Goal: Task Accomplishment & Management: Manage account settings

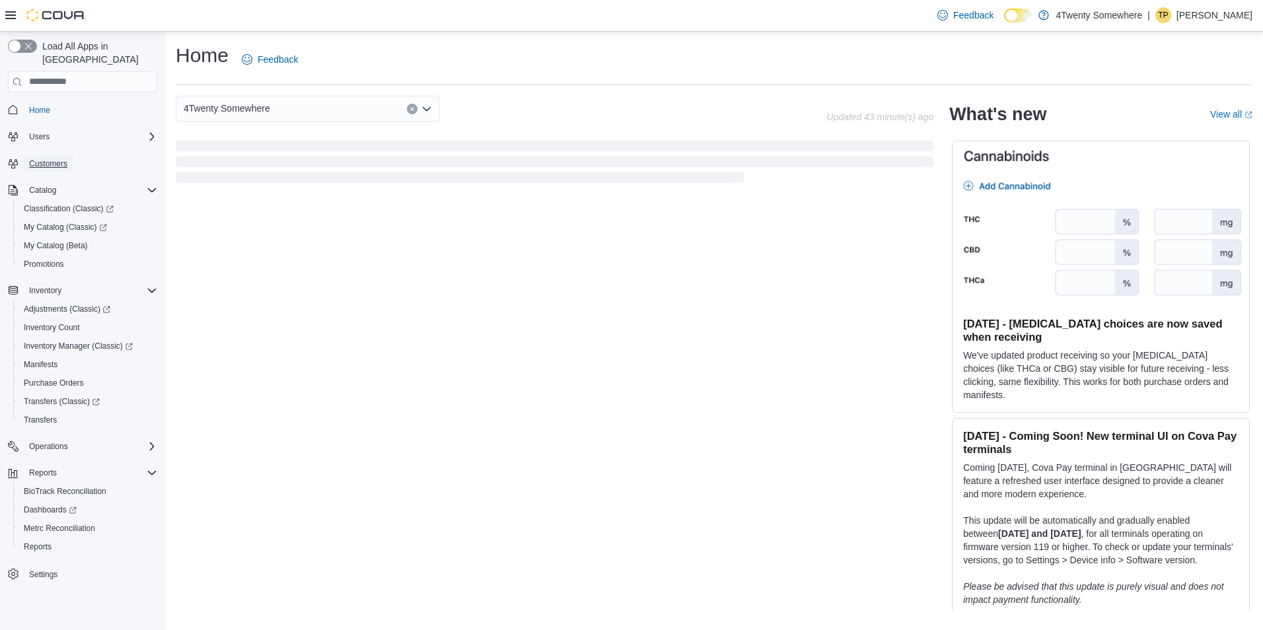
click at [38, 157] on span "Customers" at bounding box center [48, 164] width 38 height 16
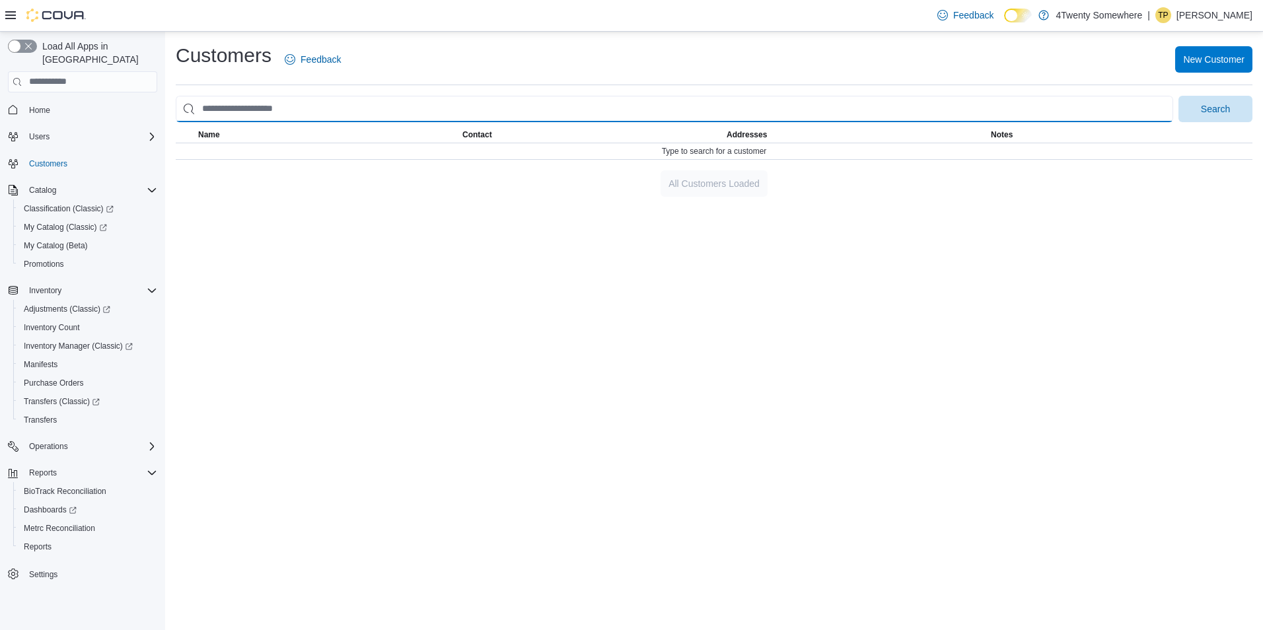
click at [455, 105] on input "search" at bounding box center [674, 109] width 997 height 26
type input "********"
click at [1178, 96] on button "Search" at bounding box center [1215, 109] width 74 height 26
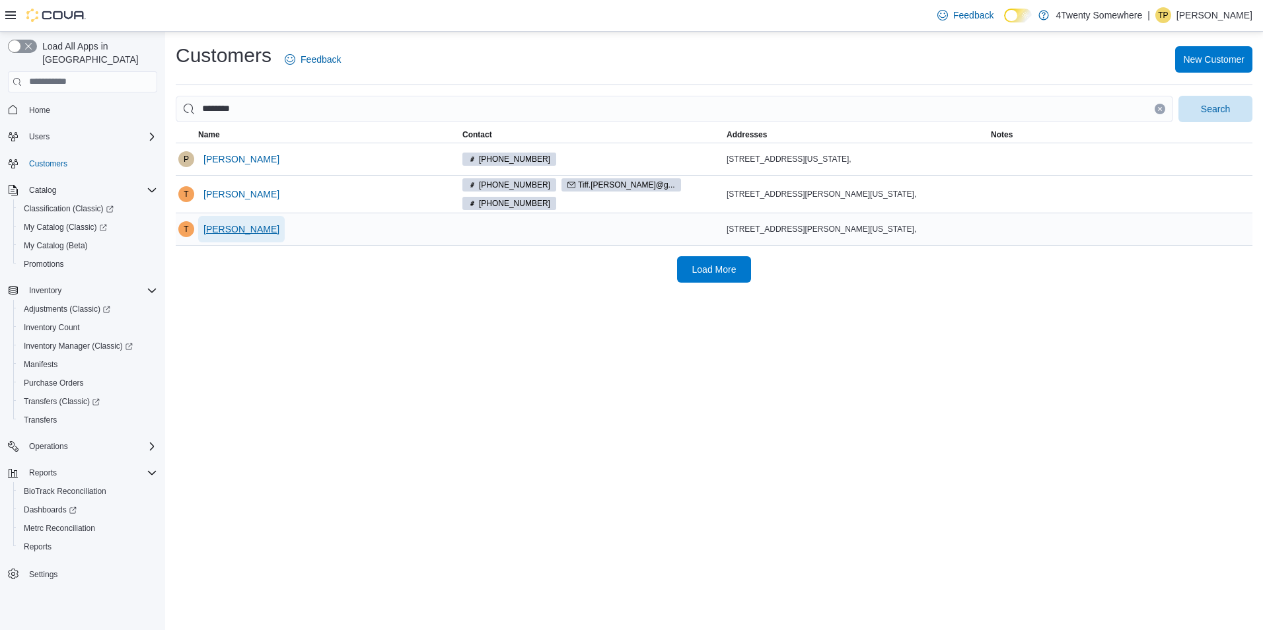
click at [258, 223] on span "[PERSON_NAME]" at bounding box center [241, 229] width 76 height 13
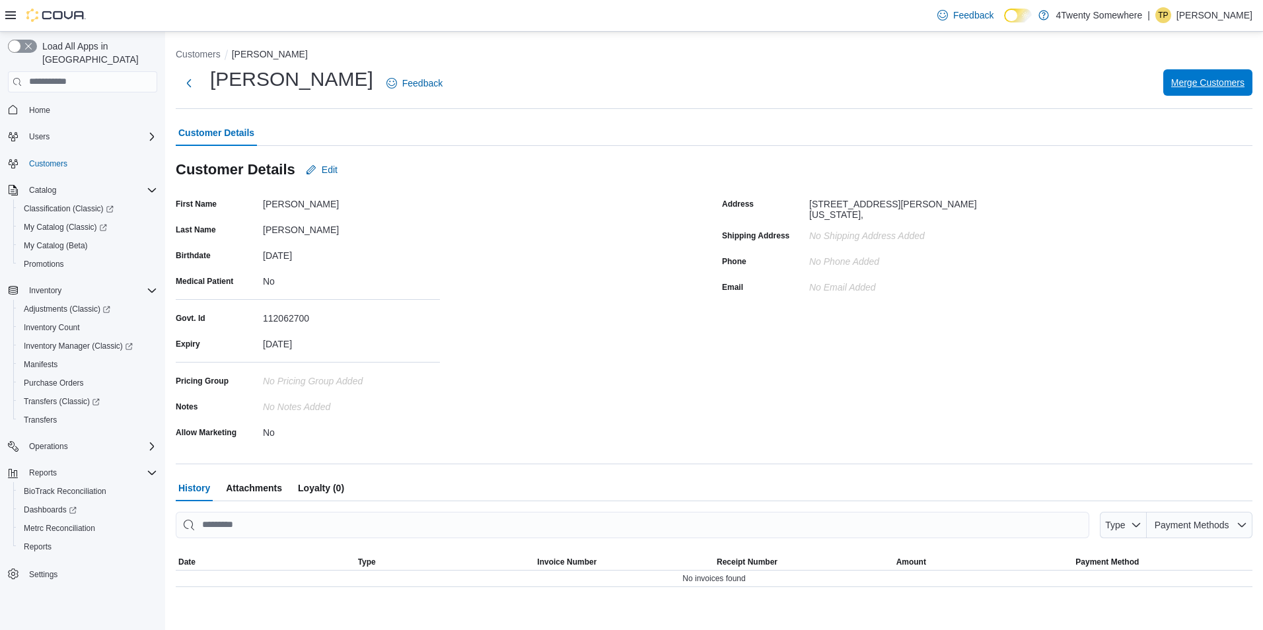
click at [1176, 96] on div "[PERSON_NAME] Feedback Merge Customers" at bounding box center [714, 83] width 1076 height 34
click at [1195, 80] on span "Merge Customers" at bounding box center [1207, 82] width 73 height 13
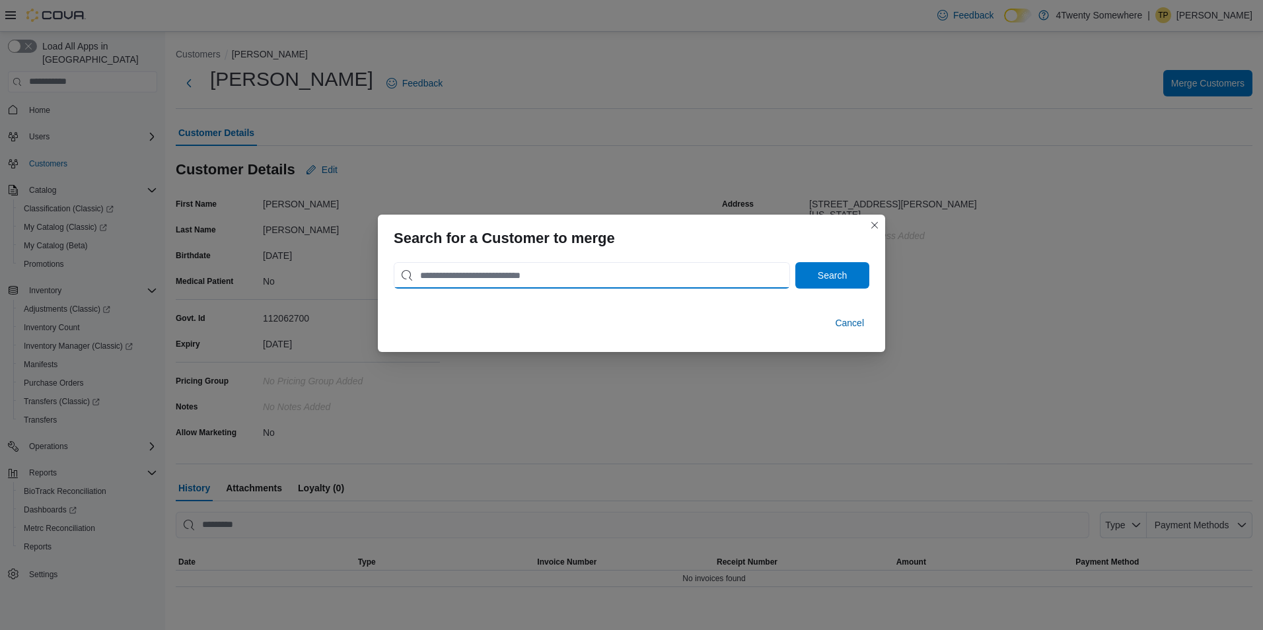
click at [470, 270] on input "search" at bounding box center [592, 275] width 396 height 26
type input "********"
click at [849, 270] on span "Search" at bounding box center [832, 275] width 58 height 26
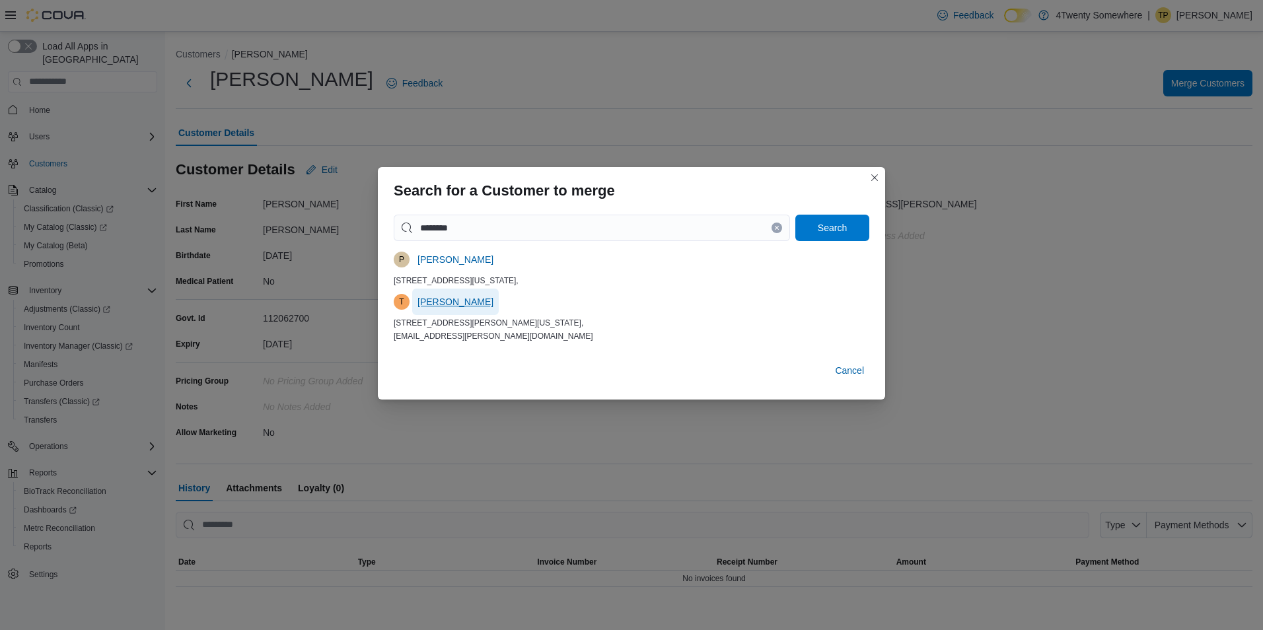
click at [448, 300] on span "[PERSON_NAME]" at bounding box center [455, 301] width 76 height 13
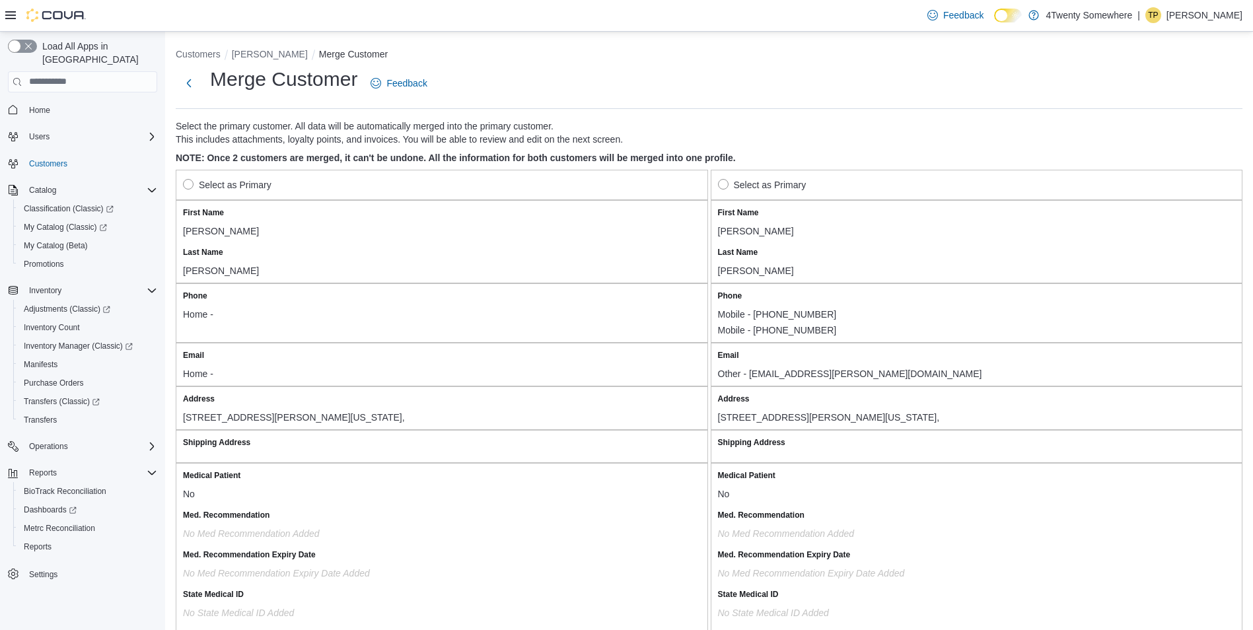
click at [256, 185] on label "Select as Primary" at bounding box center [227, 185] width 88 height 16
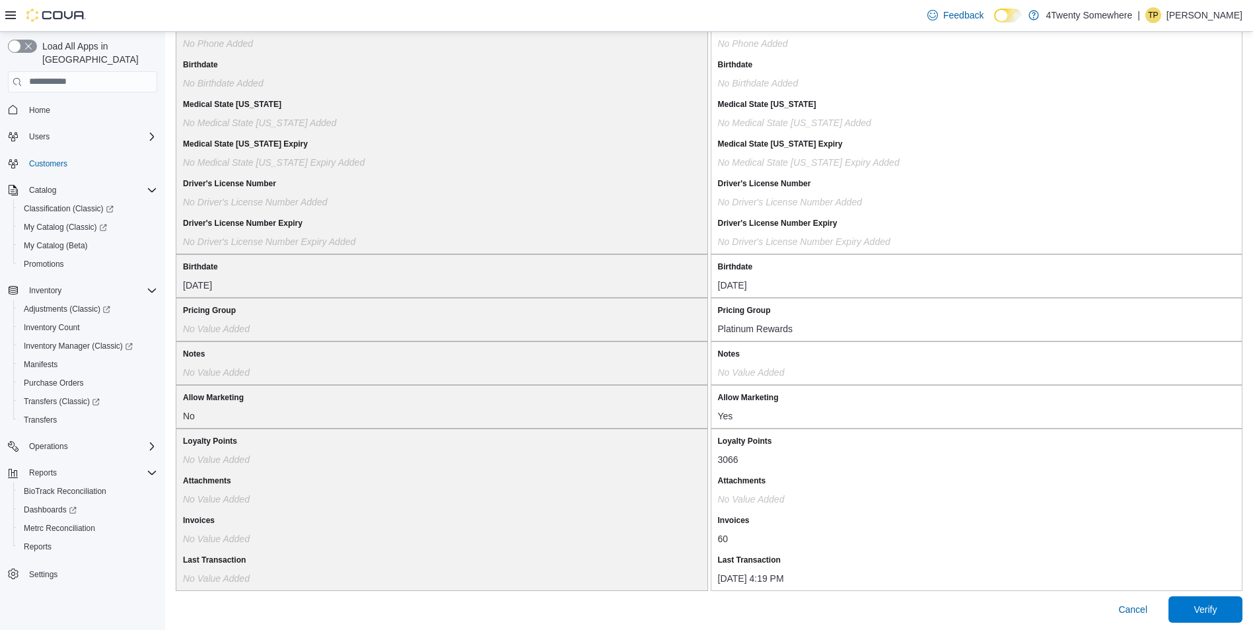
scroll to position [1019, 0]
click at [1216, 601] on span "Verify" at bounding box center [1204, 605] width 23 height 13
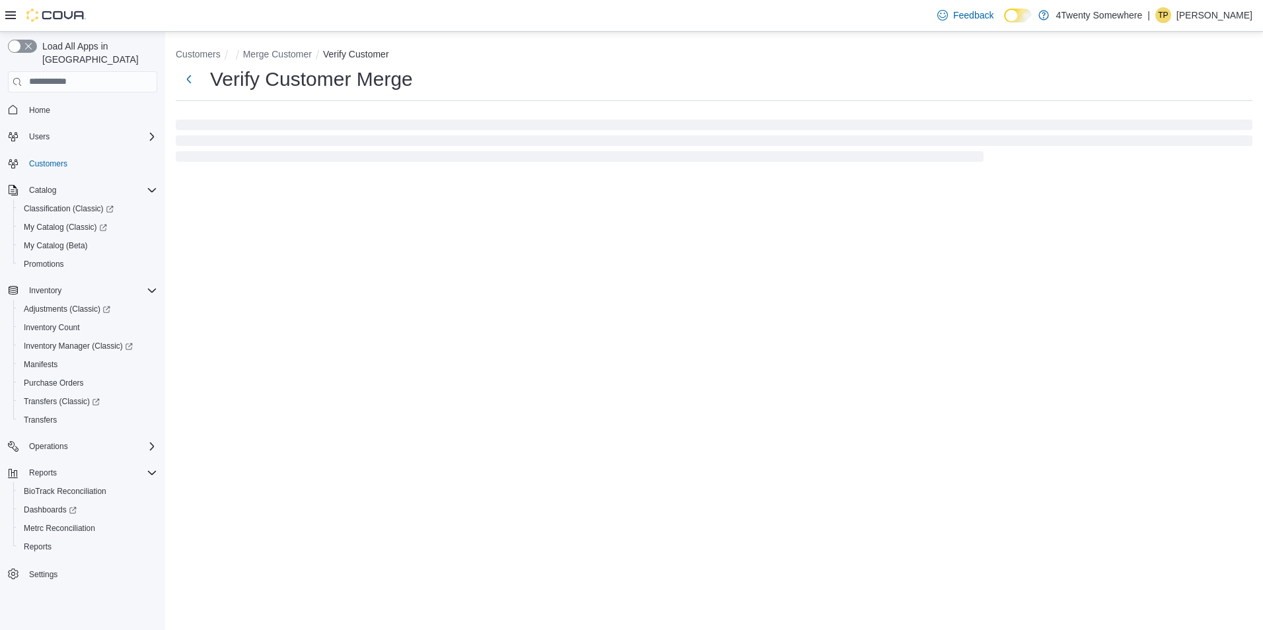
select select "******"
select select "*****"
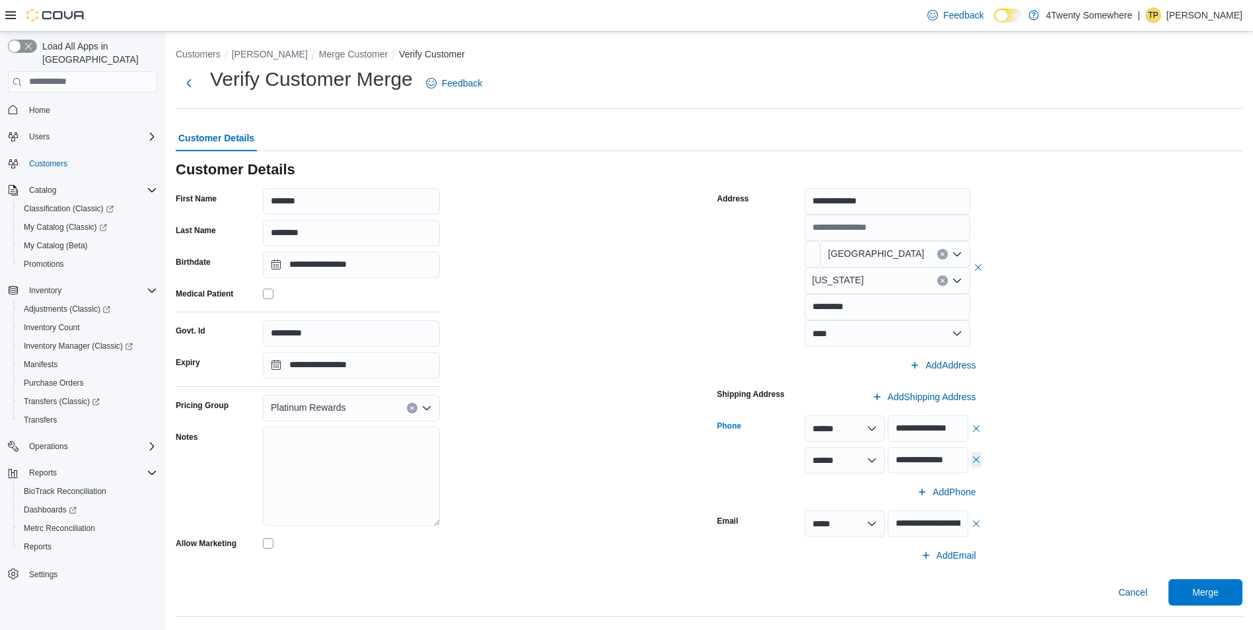
click at [980, 458] on button "button" at bounding box center [976, 460] width 11 height 16
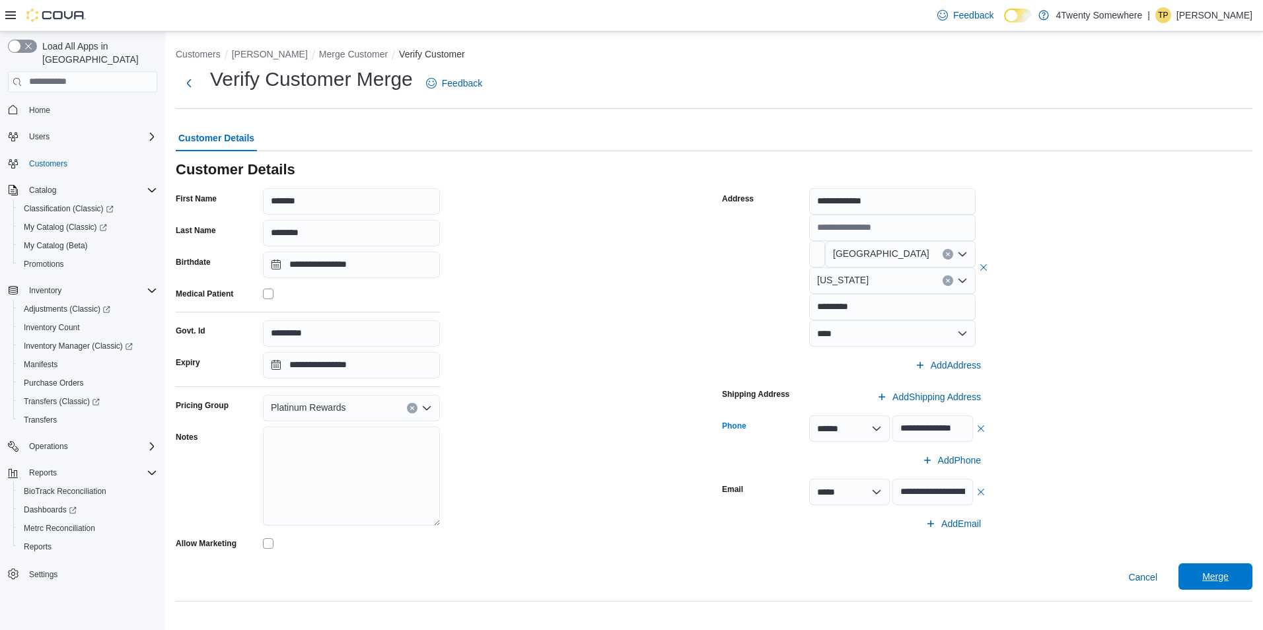
click at [1226, 574] on span "Merge" at bounding box center [1215, 576] width 26 height 13
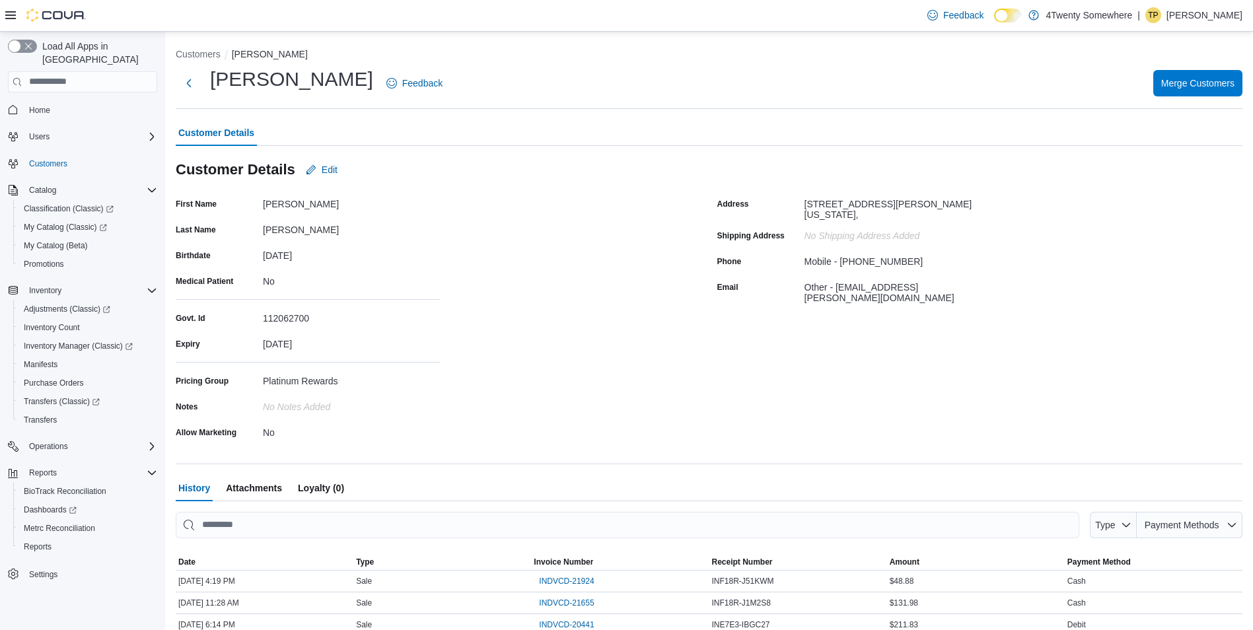
drag, startPoint x: 734, startPoint y: 361, endPoint x: 743, endPoint y: 364, distance: 9.0
click at [740, 363] on div "Address [STREET_ADDRESS][PERSON_NAME][US_STATE], Shipping Address No Shipping A…" at bounding box center [980, 317] width 526 height 249
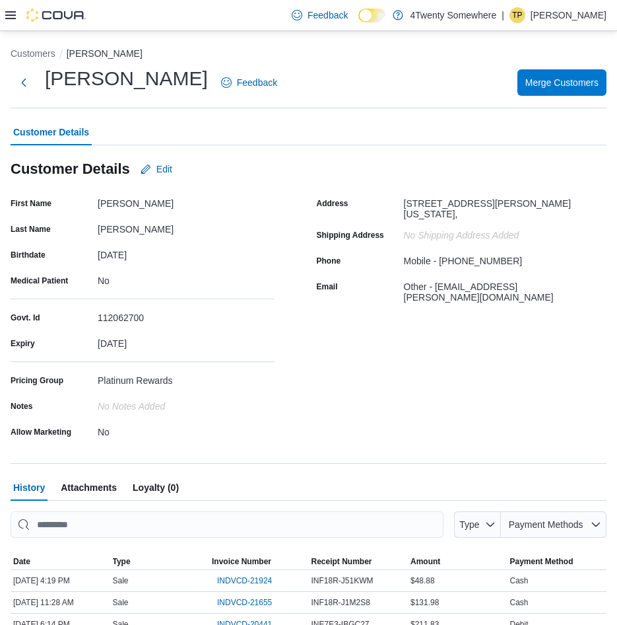
click at [13, 15] on icon at bounding box center [10, 15] width 11 height 11
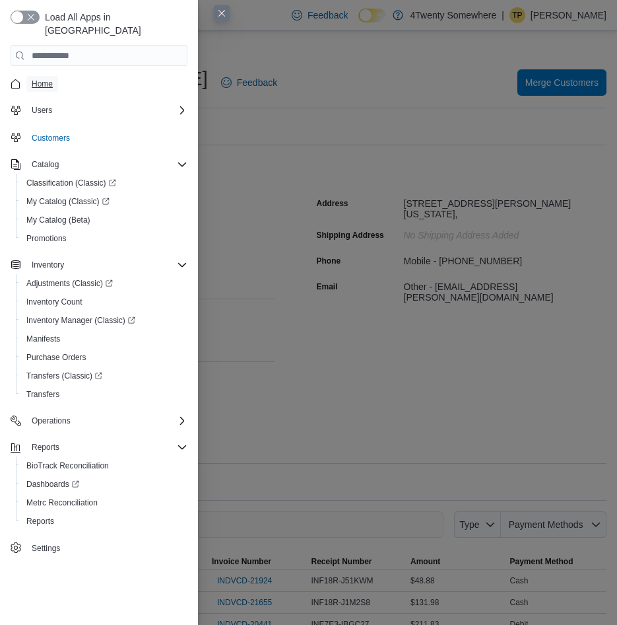
click at [47, 79] on span "Home" at bounding box center [42, 84] width 21 height 11
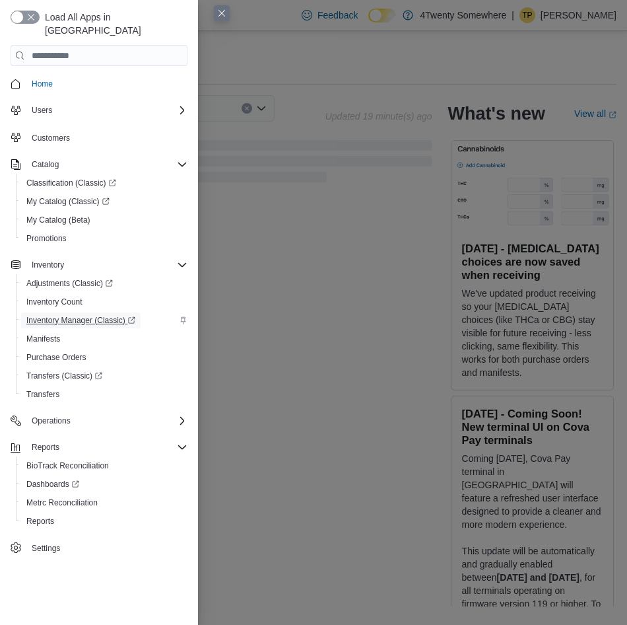
click at [67, 315] on span "Inventory Manager (Classic)" at bounding box center [80, 320] width 109 height 11
